Goal: Task Accomplishment & Management: Use online tool/utility

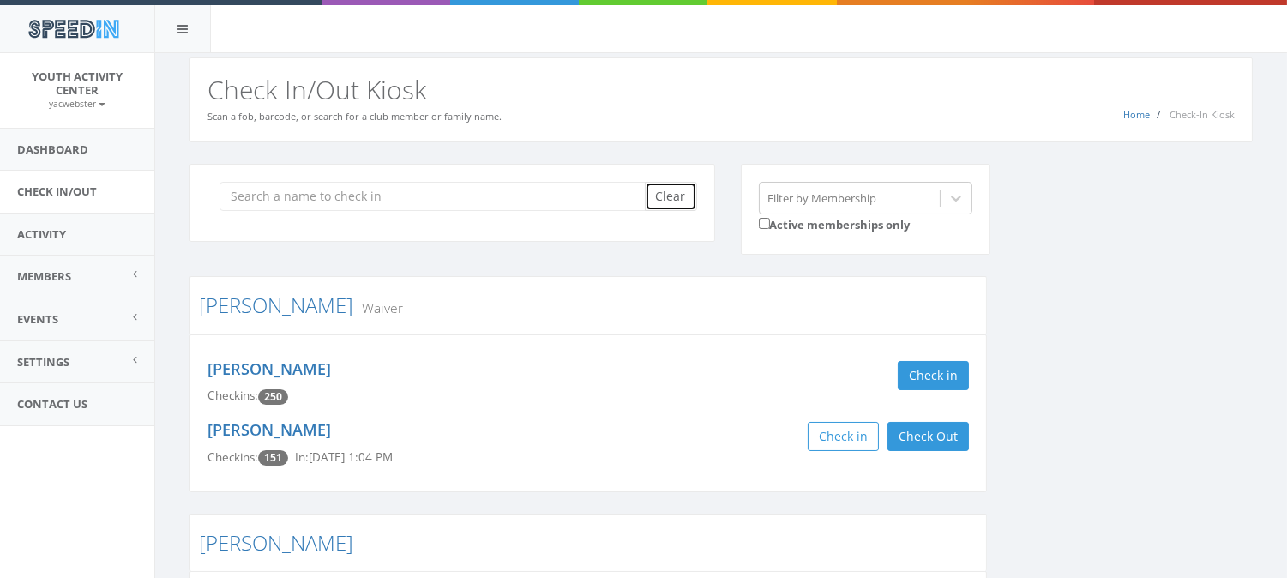
drag, startPoint x: 0, startPoint y: 0, endPoint x: 667, endPoint y: 192, distance: 694.0
click at [667, 192] on button "Clear" at bounding box center [671, 196] width 52 height 29
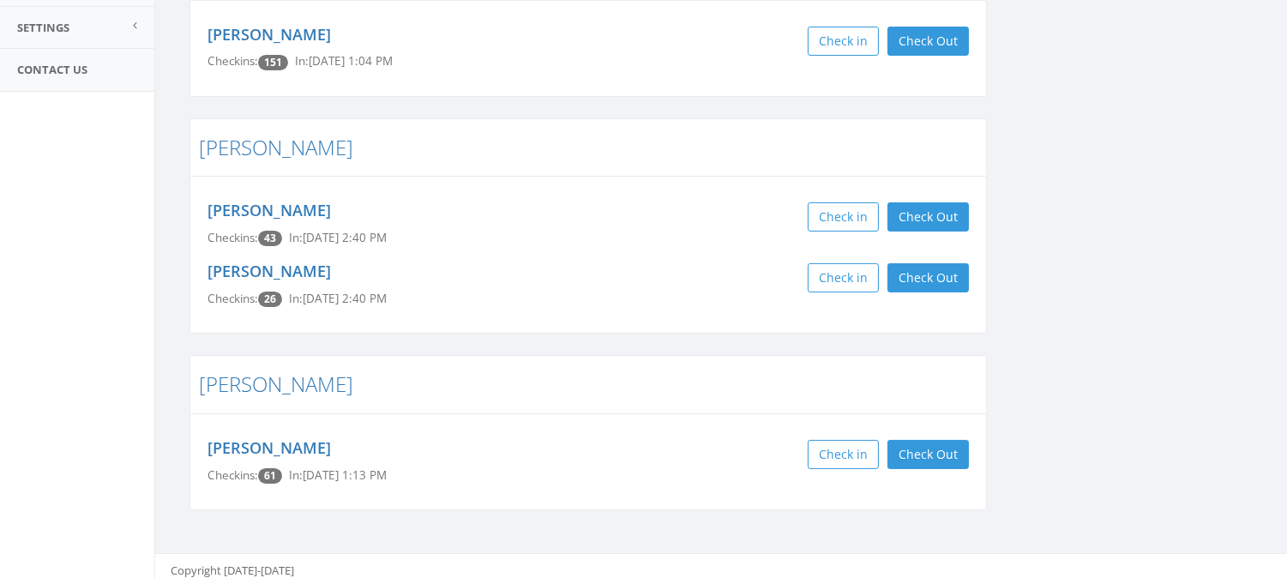
scroll to position [343, 0]
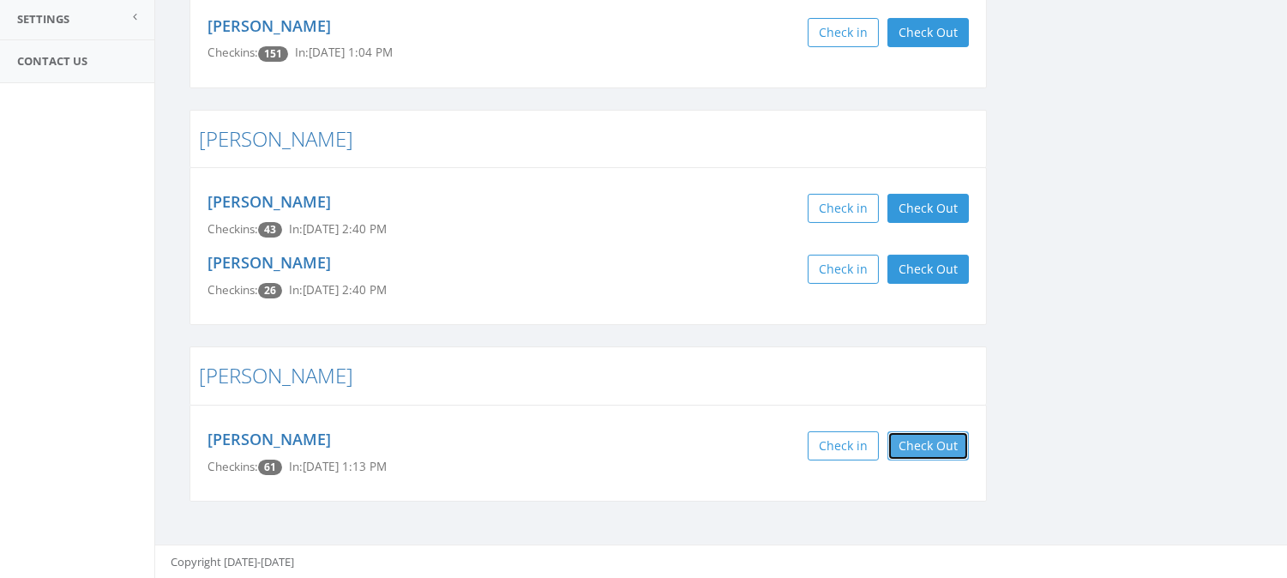
click at [921, 441] on button "Check Out" at bounding box center [927, 445] width 81 height 29
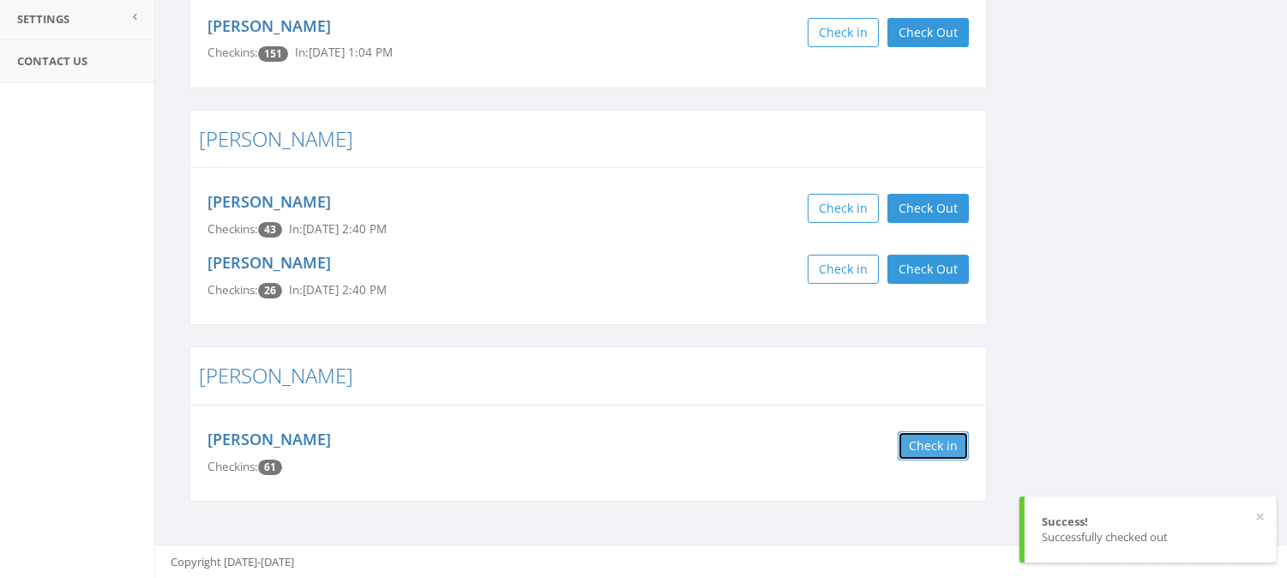
click at [921, 441] on button "Check in" at bounding box center [932, 445] width 71 height 29
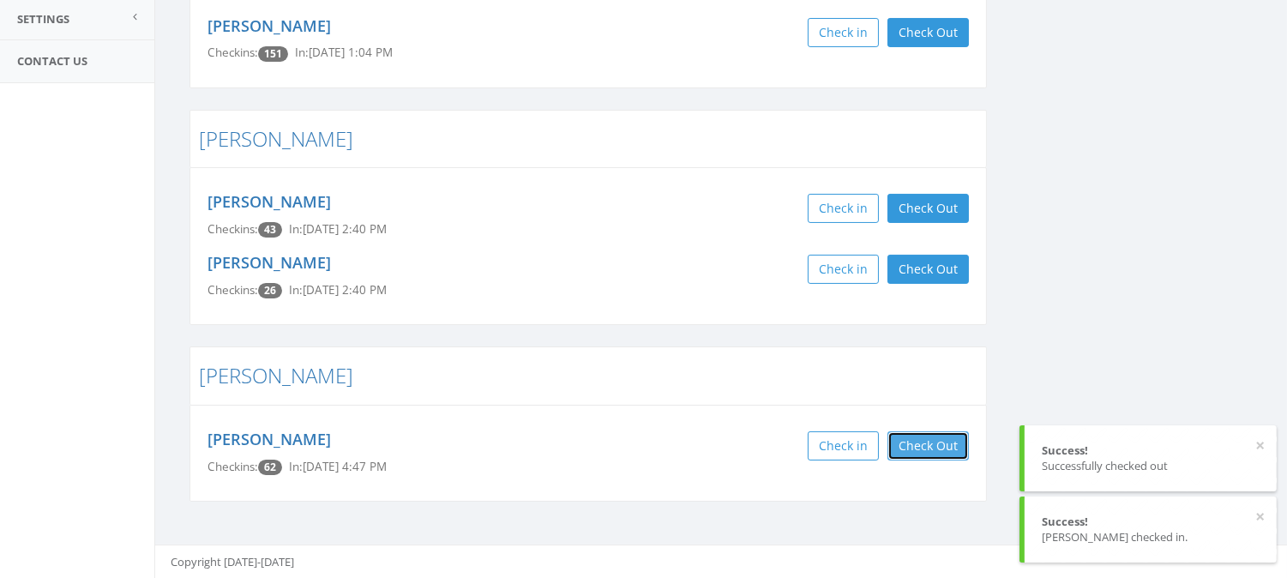
click at [935, 437] on button "Check Out" at bounding box center [927, 445] width 81 height 29
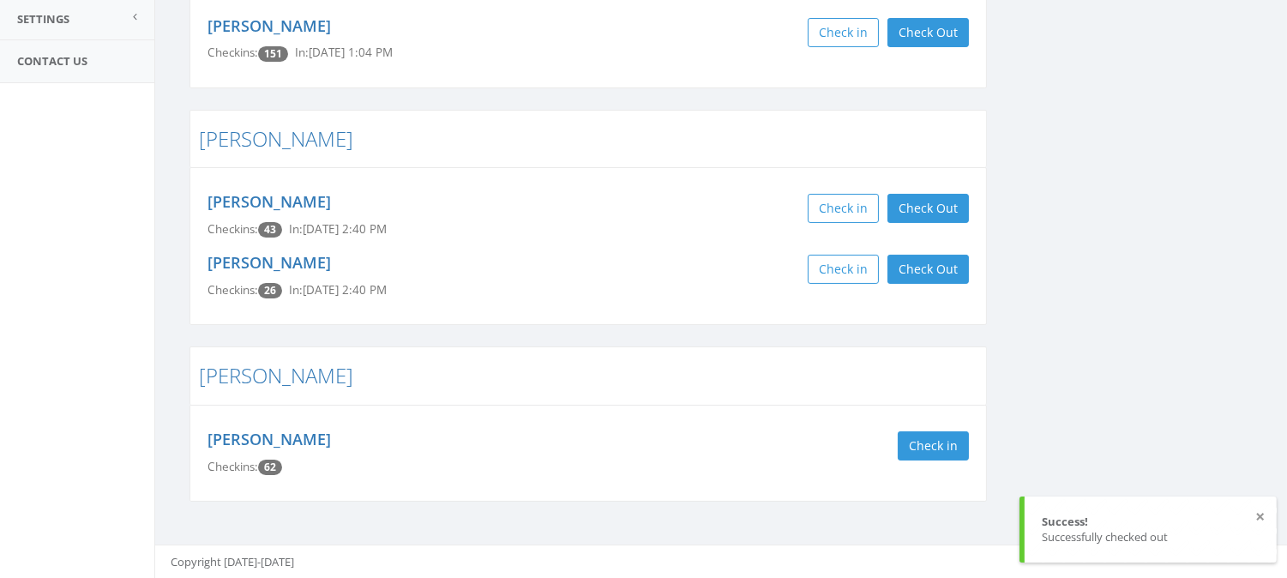
click at [1263, 516] on button "×" at bounding box center [1259, 516] width 9 height 17
click at [338, 441] on h4 "[PERSON_NAME]" at bounding box center [325, 439] width 237 height 17
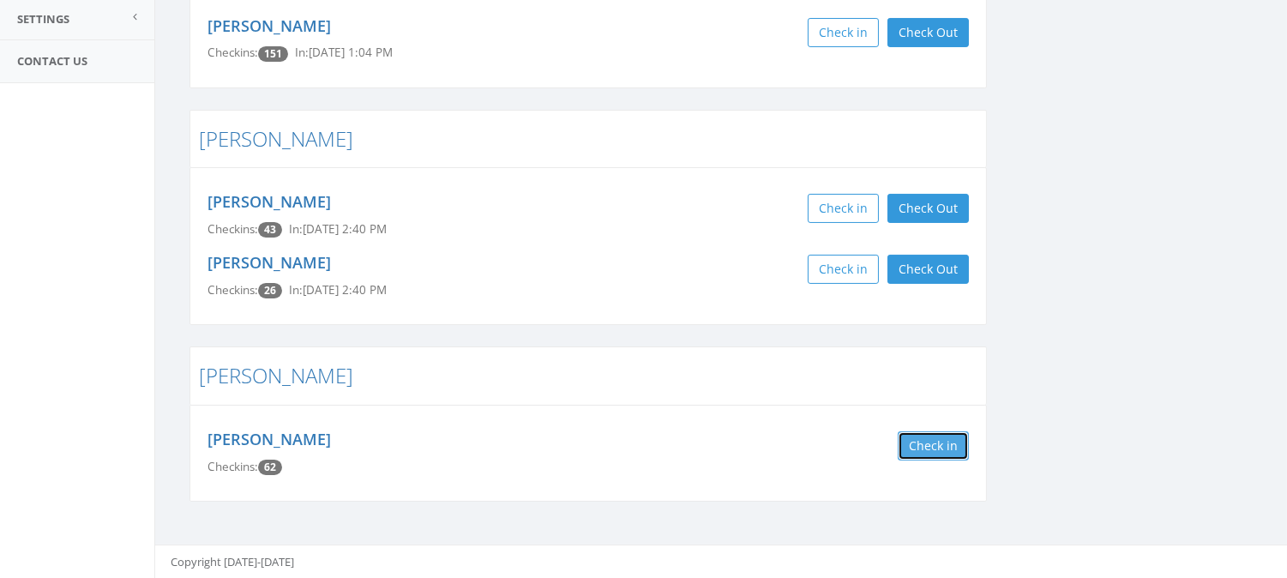
click at [939, 434] on button "Check in" at bounding box center [932, 445] width 71 height 29
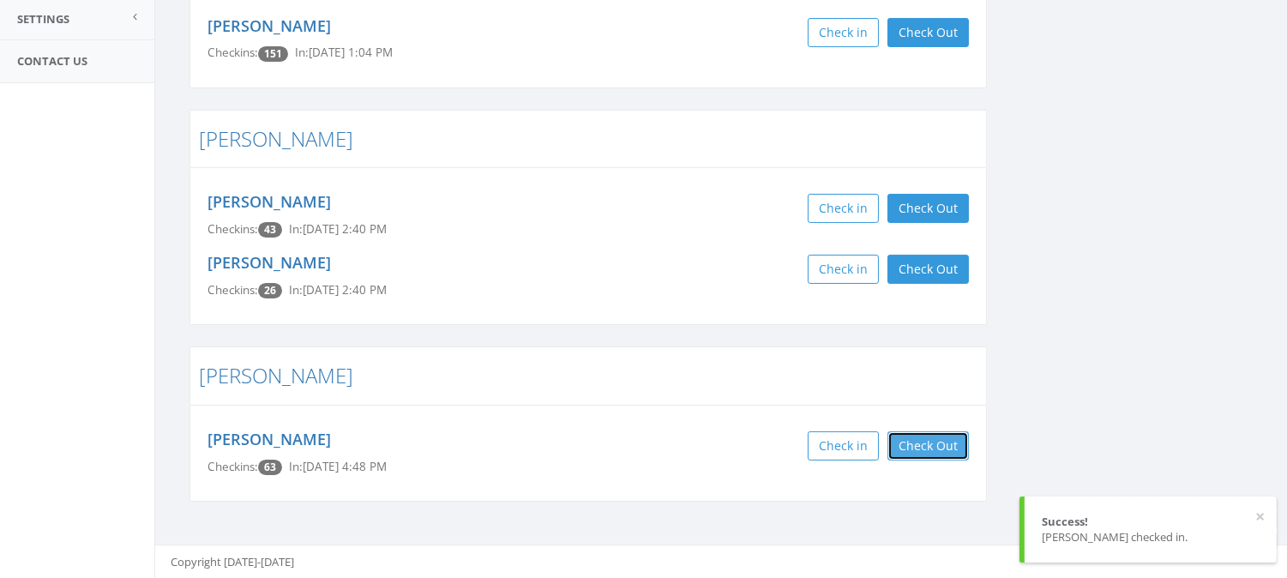
click at [934, 437] on button "Check Out" at bounding box center [927, 445] width 81 height 29
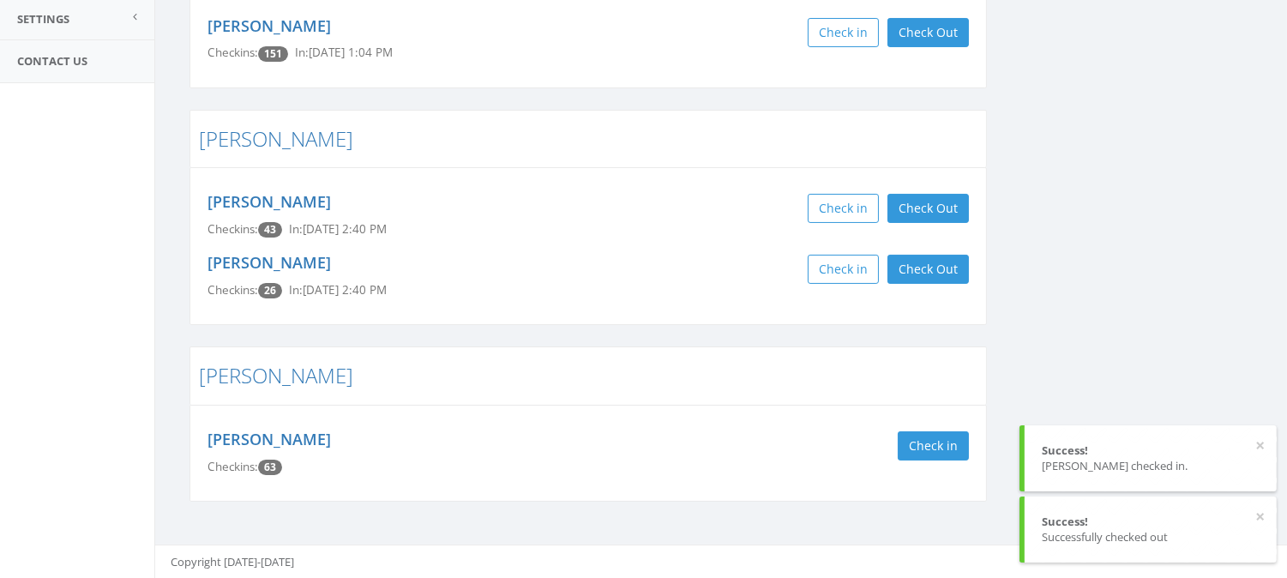
click at [1263, 446] on button "×" at bounding box center [1259, 445] width 9 height 17
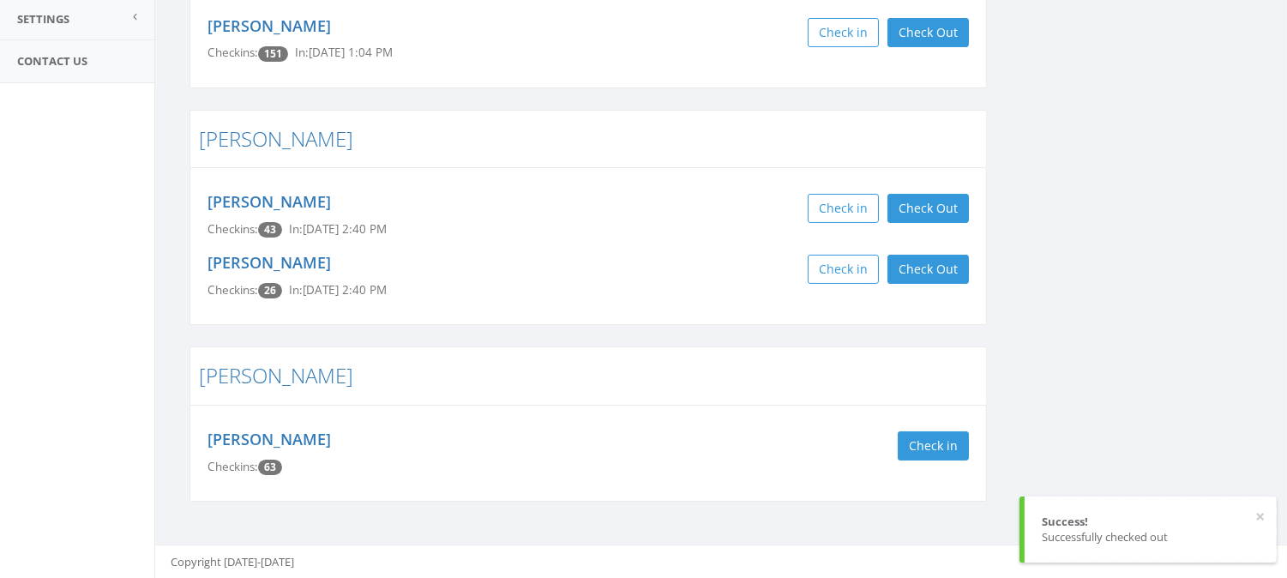
click at [1261, 516] on button "×" at bounding box center [1259, 516] width 9 height 17
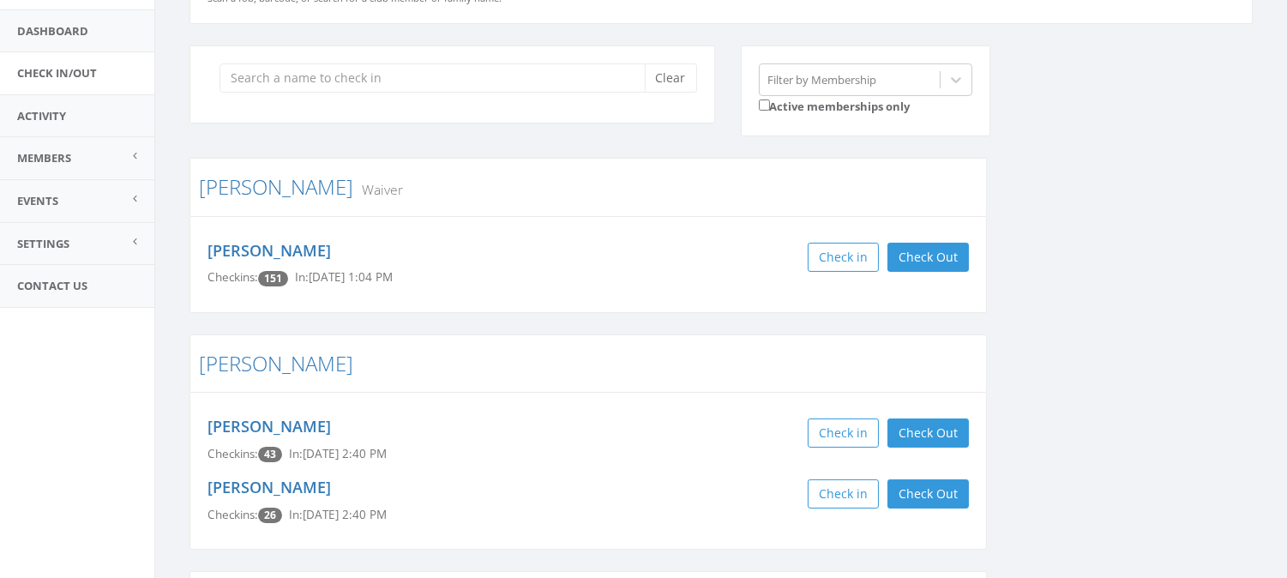
scroll to position [115, 0]
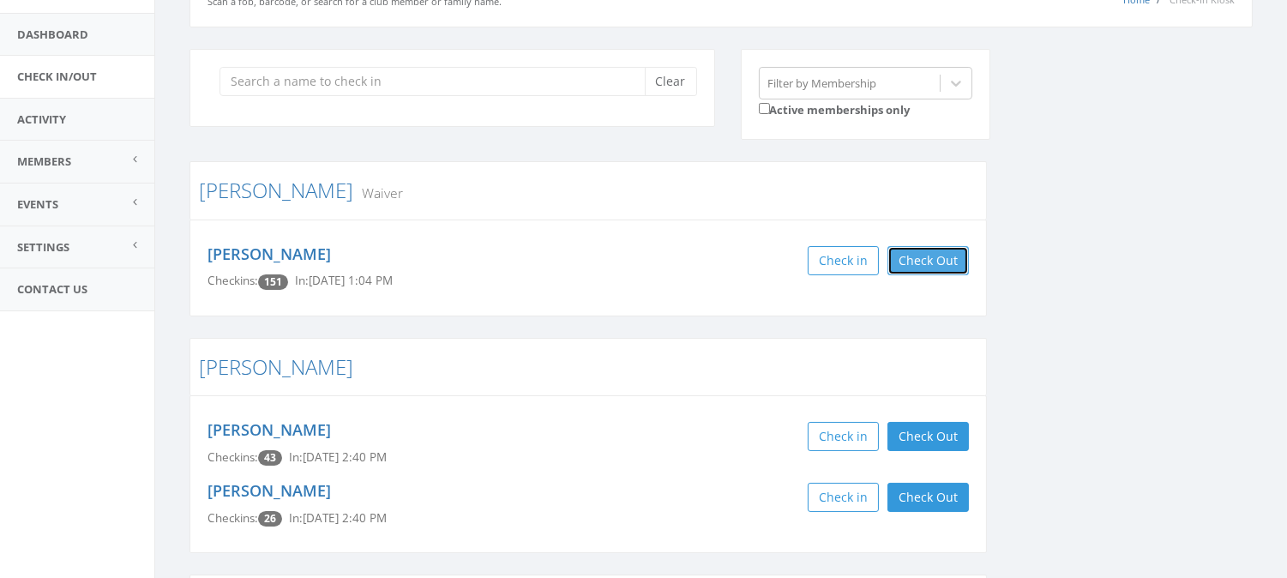
click at [927, 255] on button "Check Out" at bounding box center [927, 260] width 81 height 29
click at [943, 252] on button "Check in" at bounding box center [932, 260] width 71 height 29
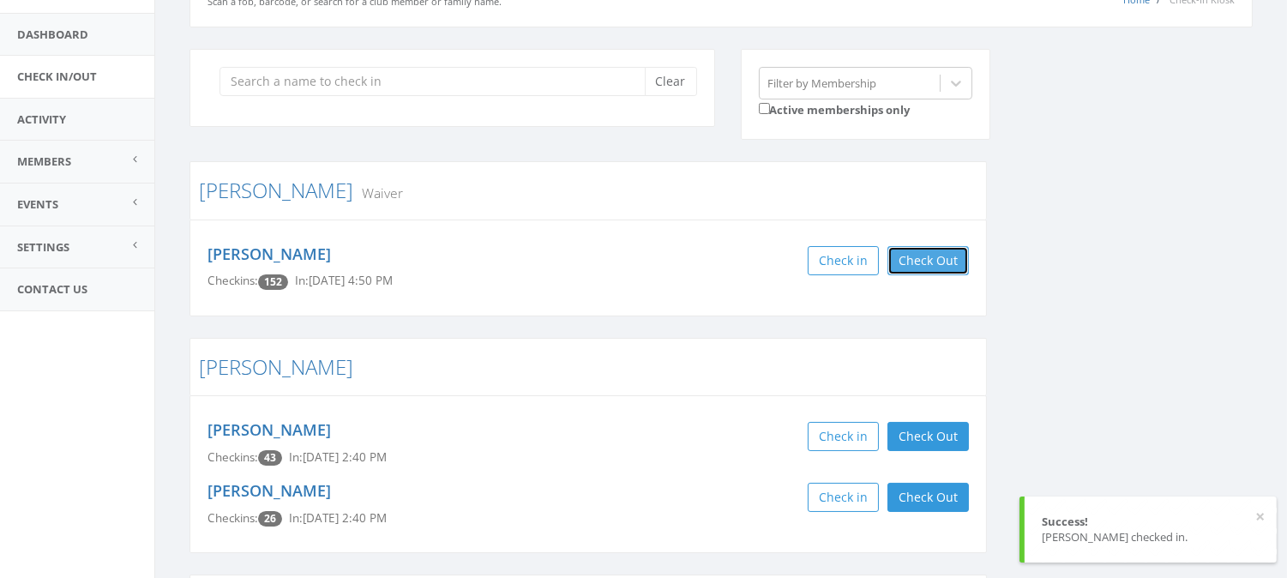
click at [931, 255] on button "Check Out" at bounding box center [927, 260] width 81 height 29
click at [1258, 516] on button "×" at bounding box center [1259, 516] width 9 height 17
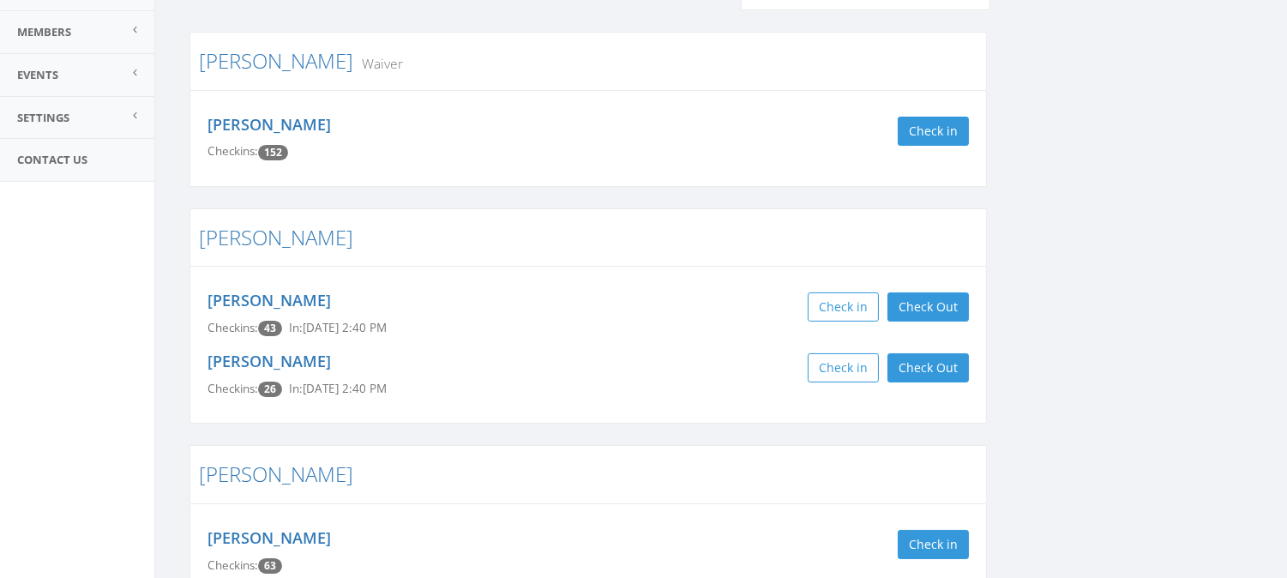
scroll to position [237, 0]
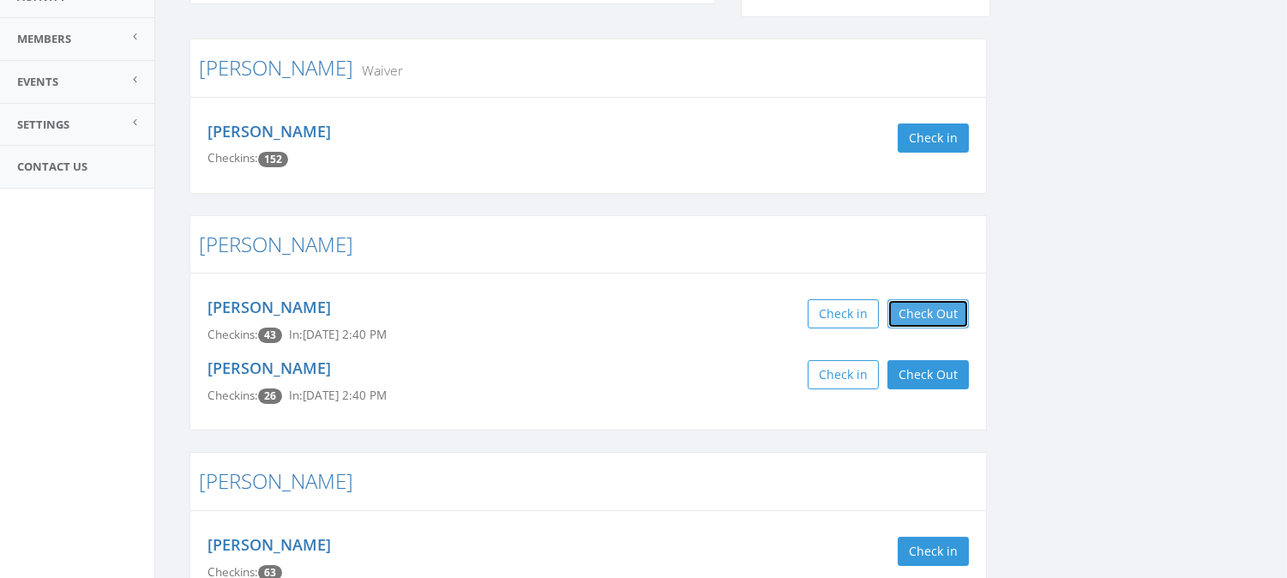
click at [922, 304] on button "Check Out" at bounding box center [927, 313] width 81 height 29
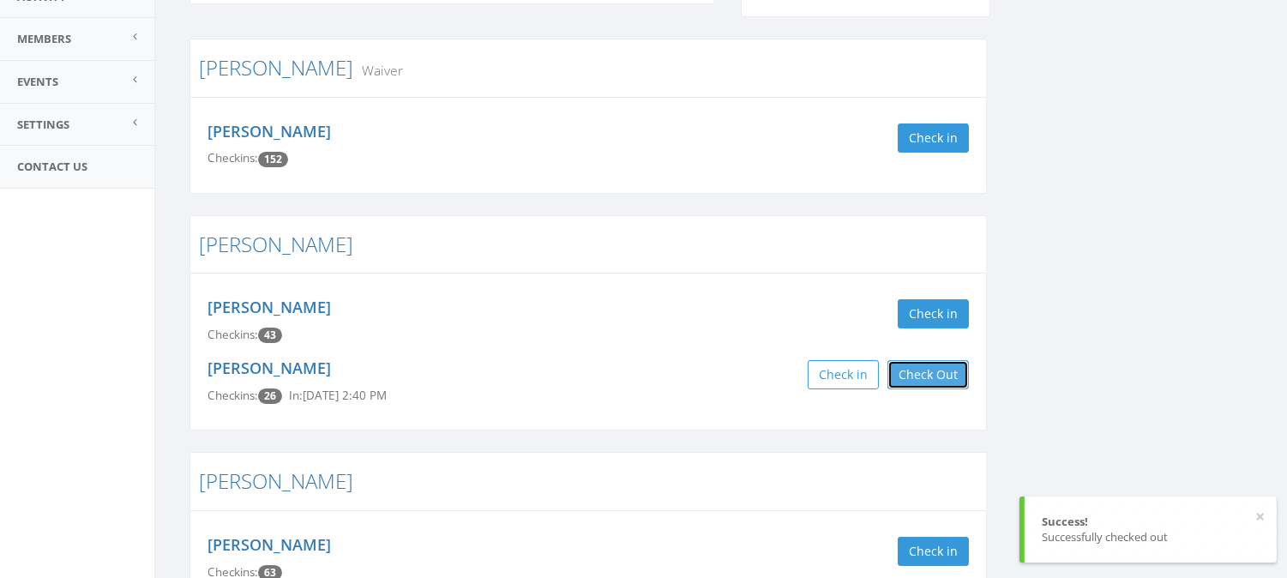
click at [922, 367] on button "Check Out" at bounding box center [927, 374] width 81 height 29
click at [1261, 516] on button "×" at bounding box center [1259, 516] width 9 height 17
